Goal: Information Seeking & Learning: Learn about a topic

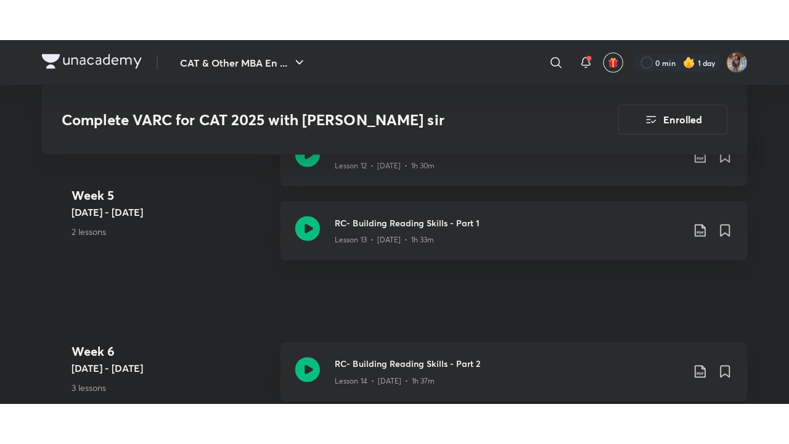
scroll to position [1816, 0]
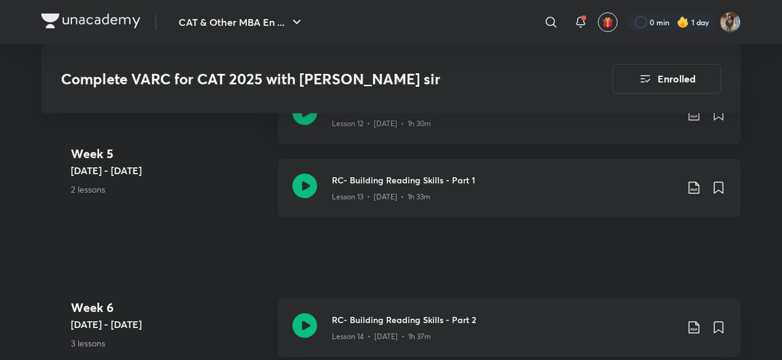
click at [693, 185] on icon at bounding box center [694, 187] width 15 height 15
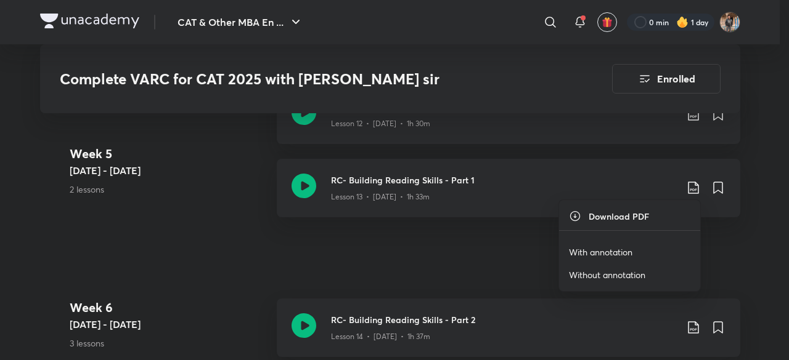
click at [609, 248] on p "With annotation" at bounding box center [600, 252] width 63 height 13
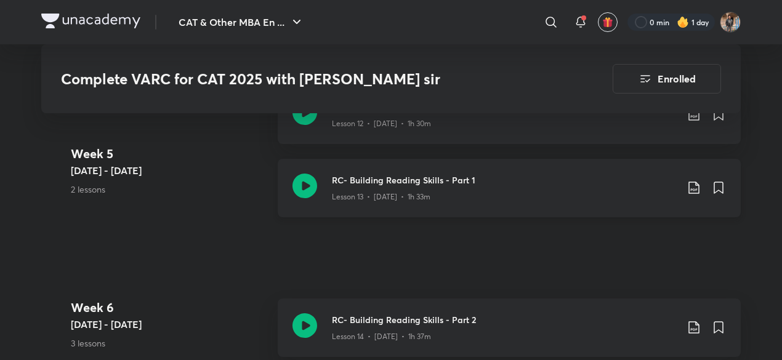
click at [304, 189] on icon at bounding box center [305, 186] width 25 height 25
